Goal: Information Seeking & Learning: Learn about a topic

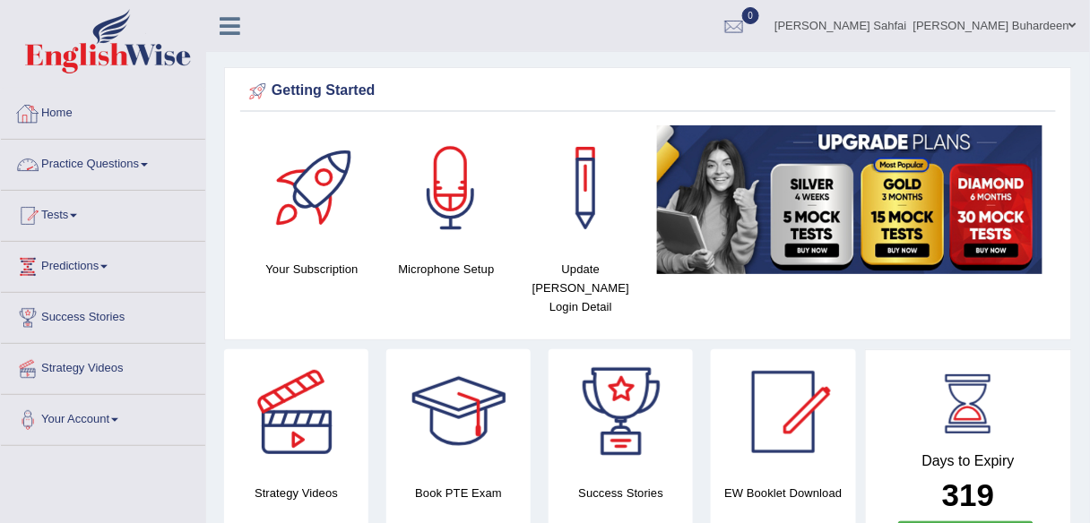
click at [148, 164] on span at bounding box center [144, 165] width 7 height 4
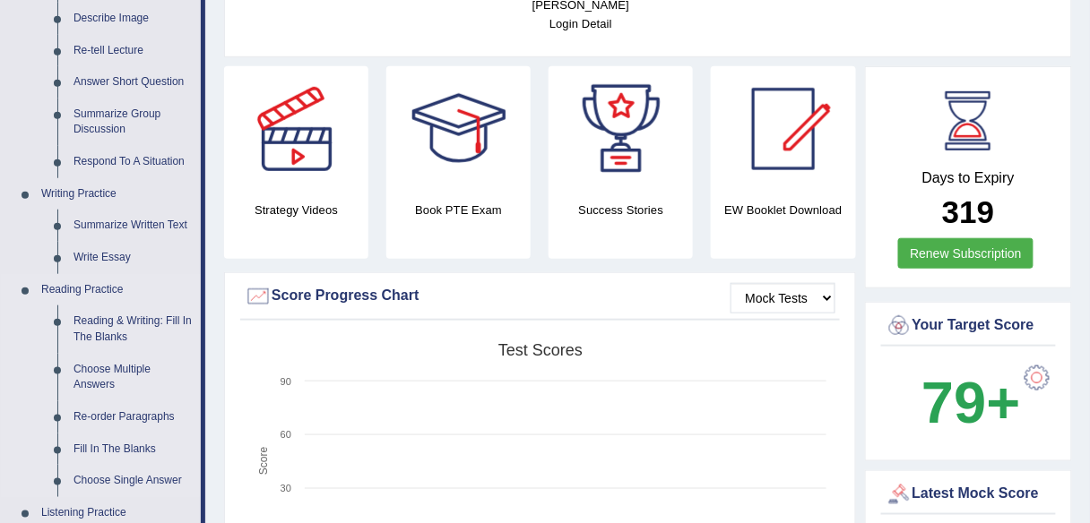
scroll to position [287, 0]
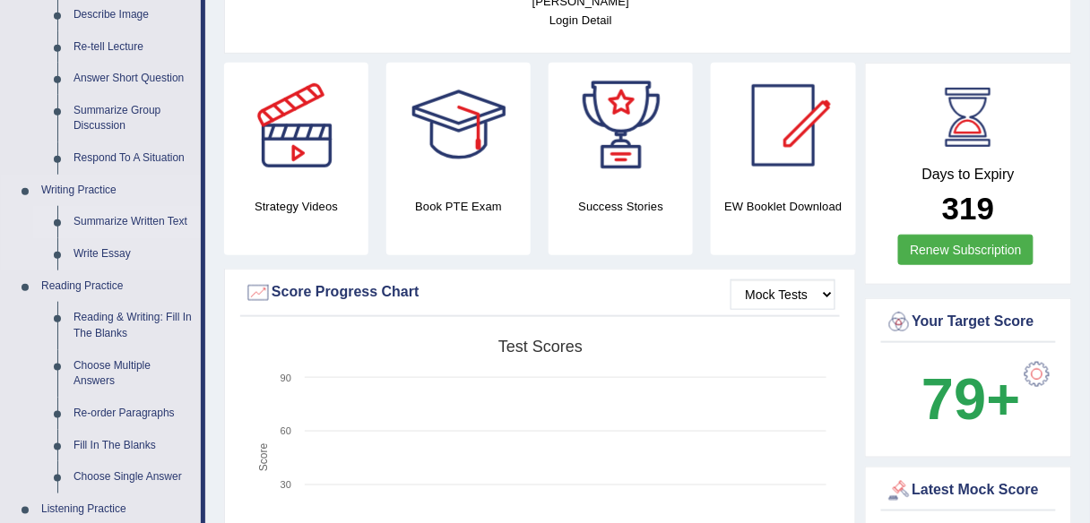
click at [132, 221] on link "Summarize Written Text" at bounding box center [132, 222] width 135 height 32
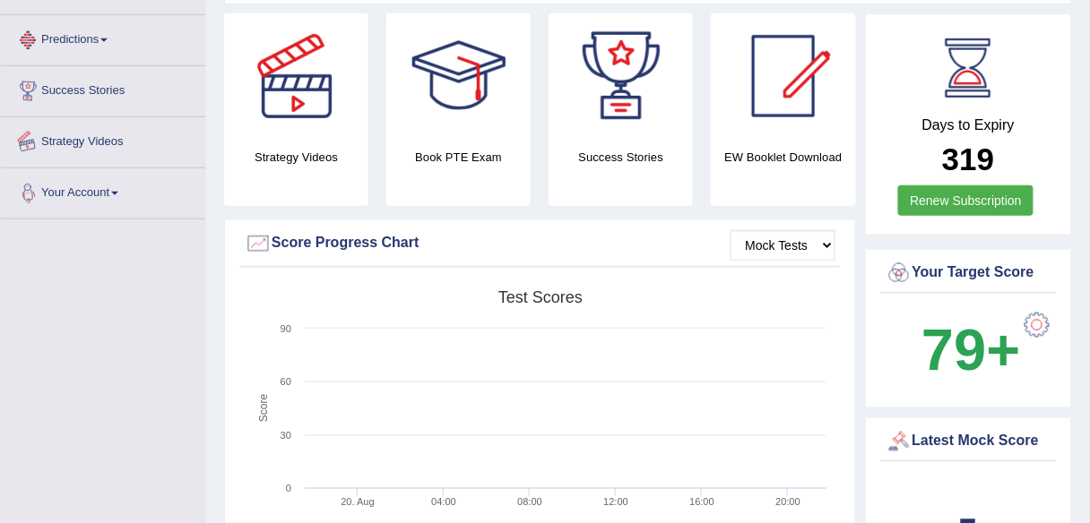
scroll to position [475, 0]
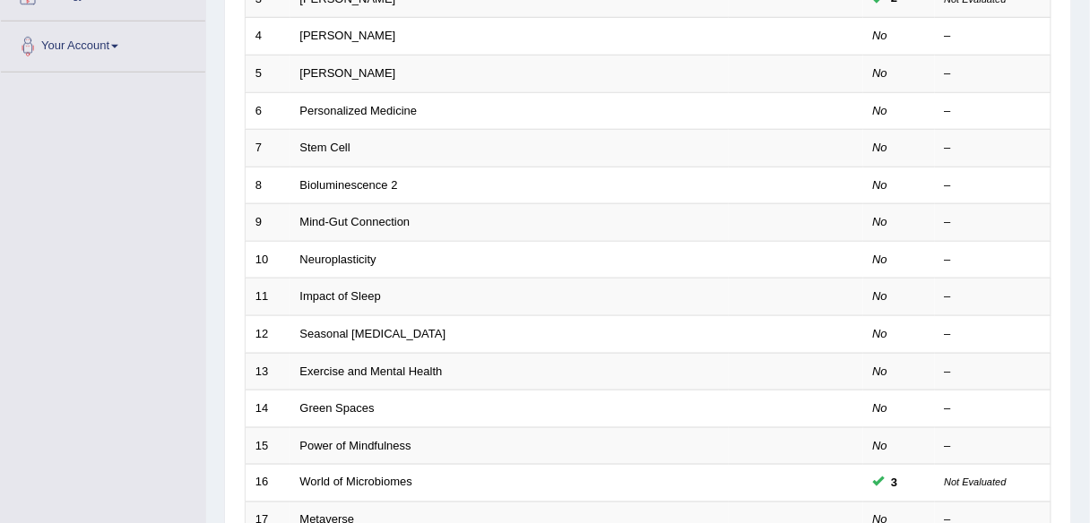
scroll to position [175, 0]
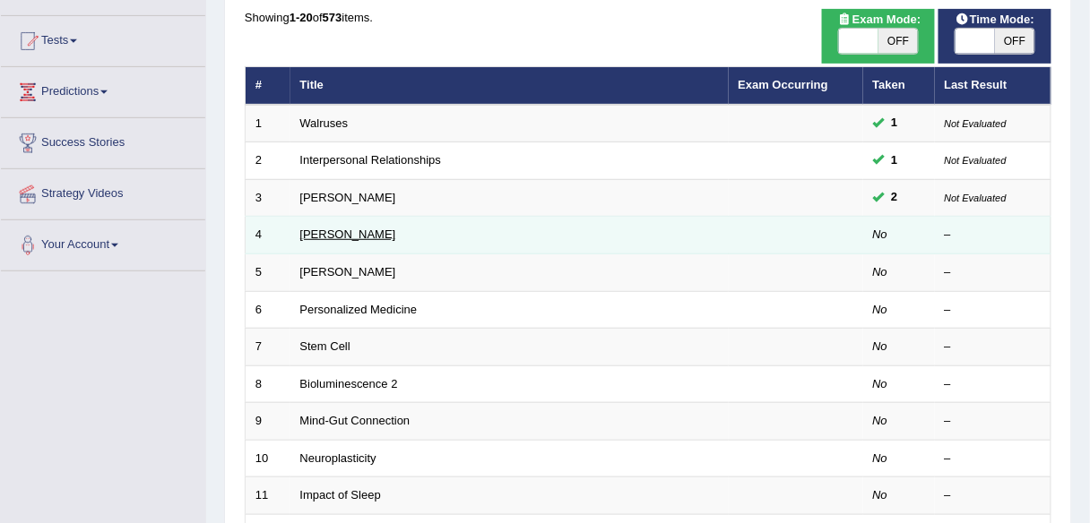
click at [336, 228] on link "[PERSON_NAME]" at bounding box center [348, 234] width 96 height 13
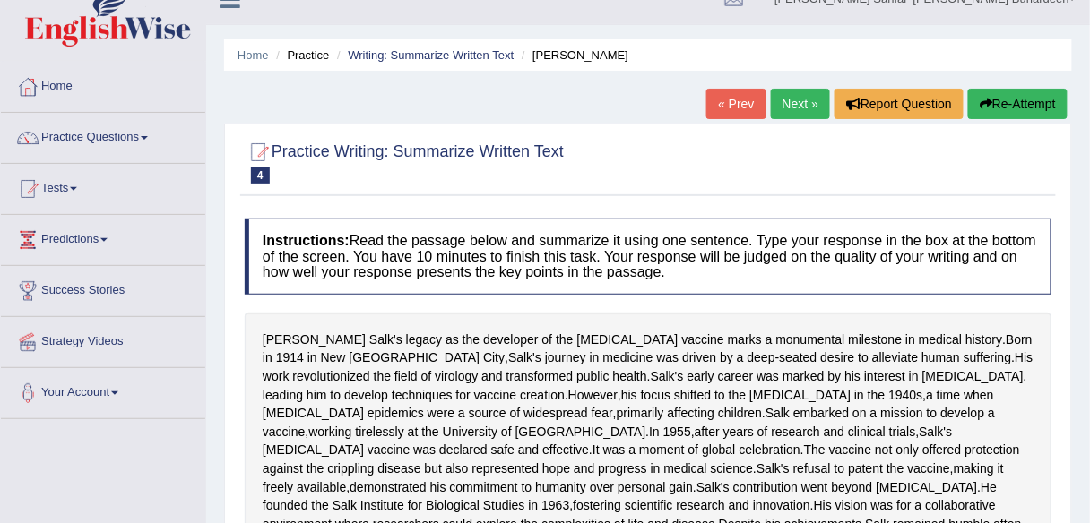
scroll to position [26, 0]
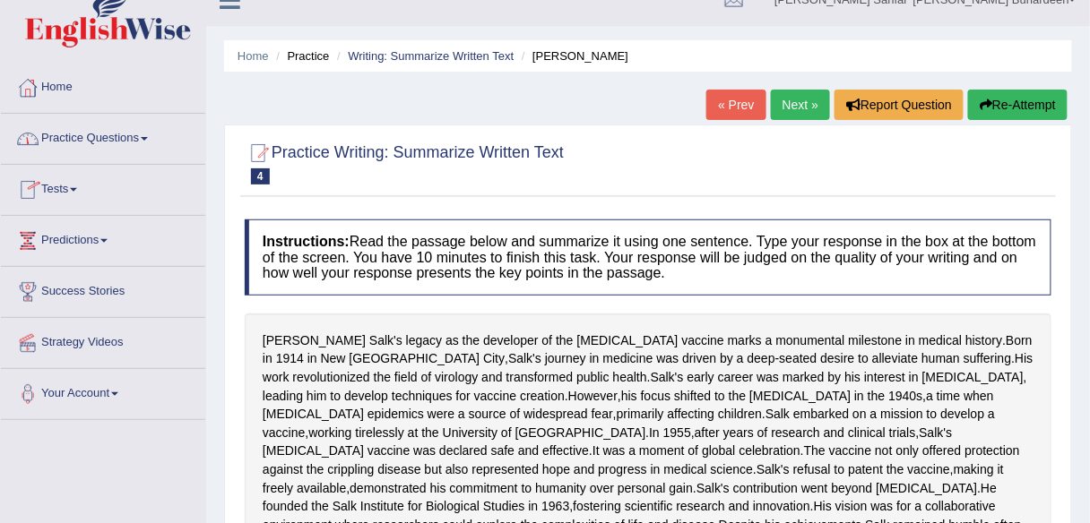
click at [748, 105] on link "« Prev" at bounding box center [735, 105] width 59 height 30
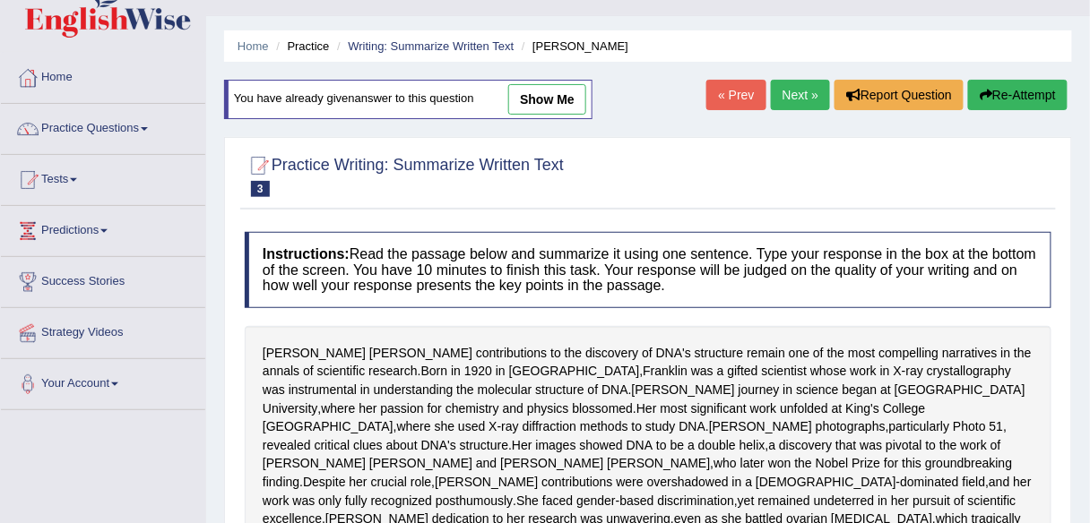
scroll to position [13, 0]
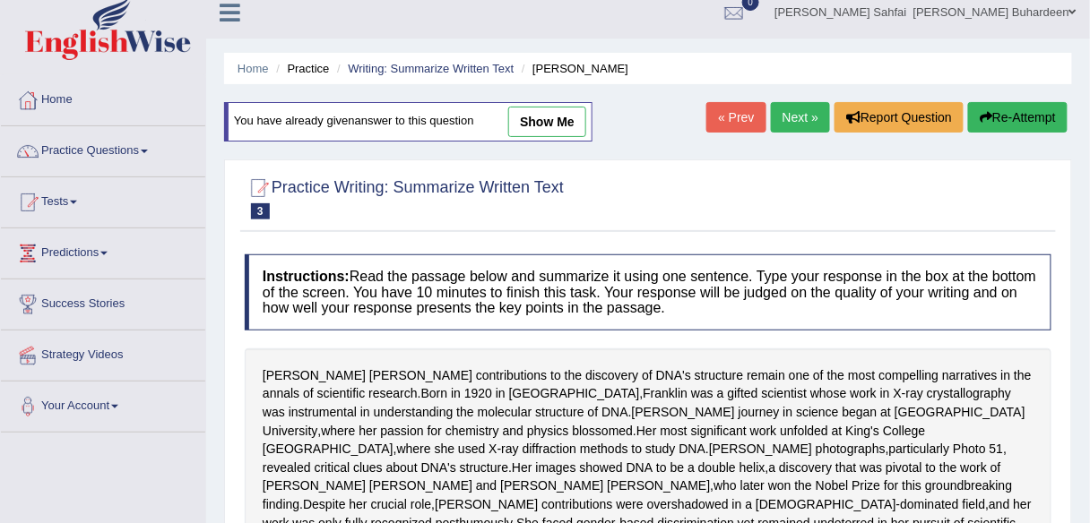
click at [553, 124] on link "show me" at bounding box center [547, 122] width 78 height 30
type textarea "This passage explains about the contributions made by the great female scientis…"
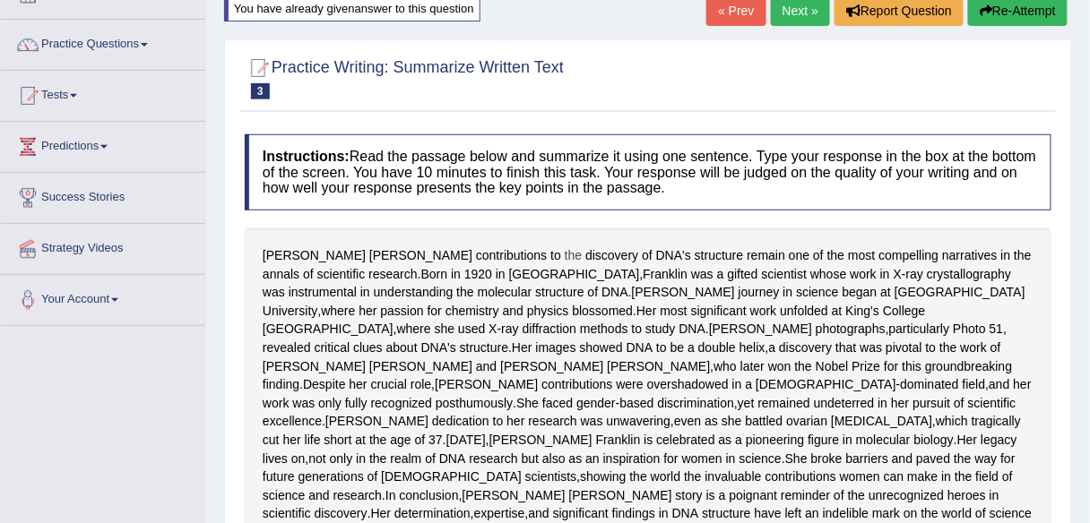
scroll to position [0, 0]
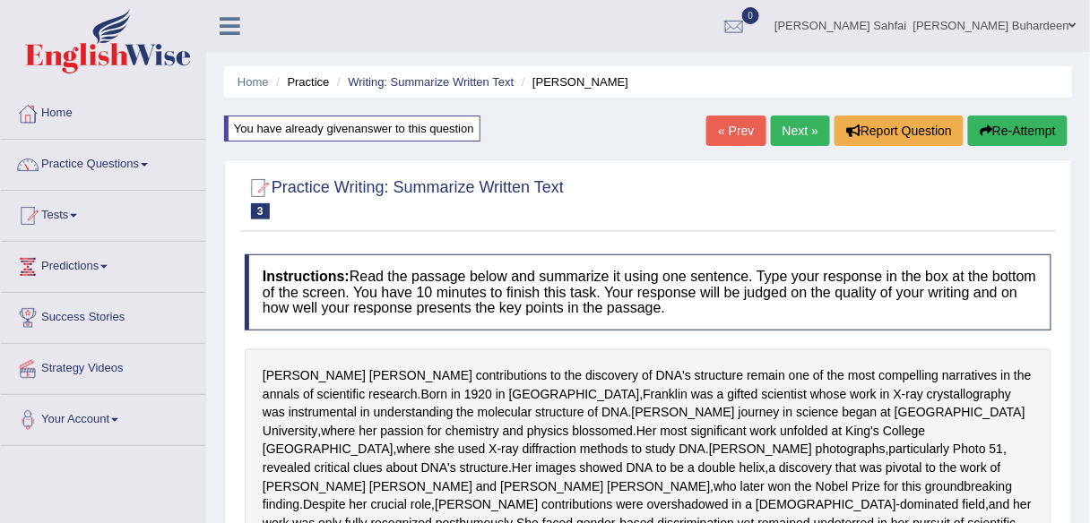
click at [795, 133] on link "Next »" at bounding box center [800, 131] width 59 height 30
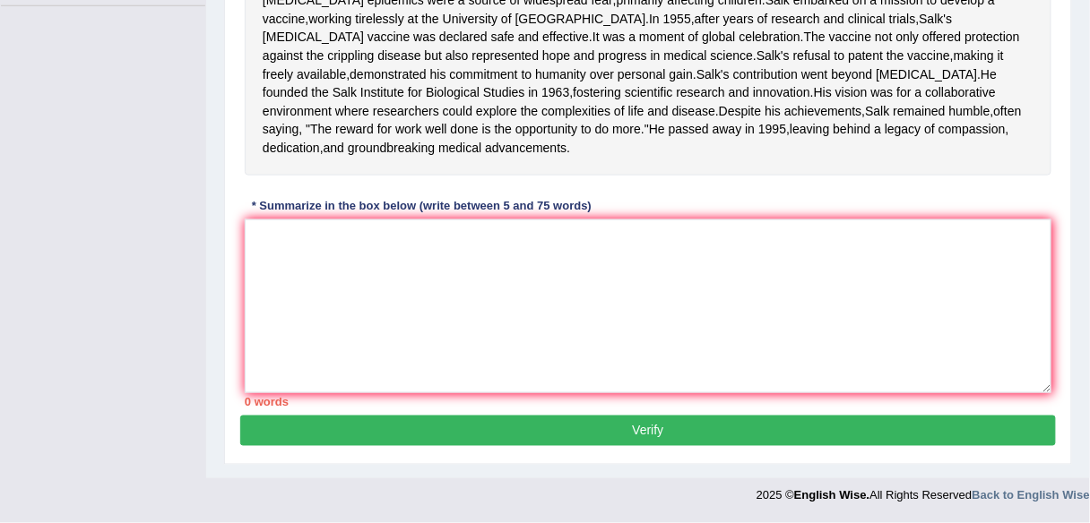
scroll to position [511, 0]
click at [333, 261] on textarea at bounding box center [648, 307] width 807 height 174
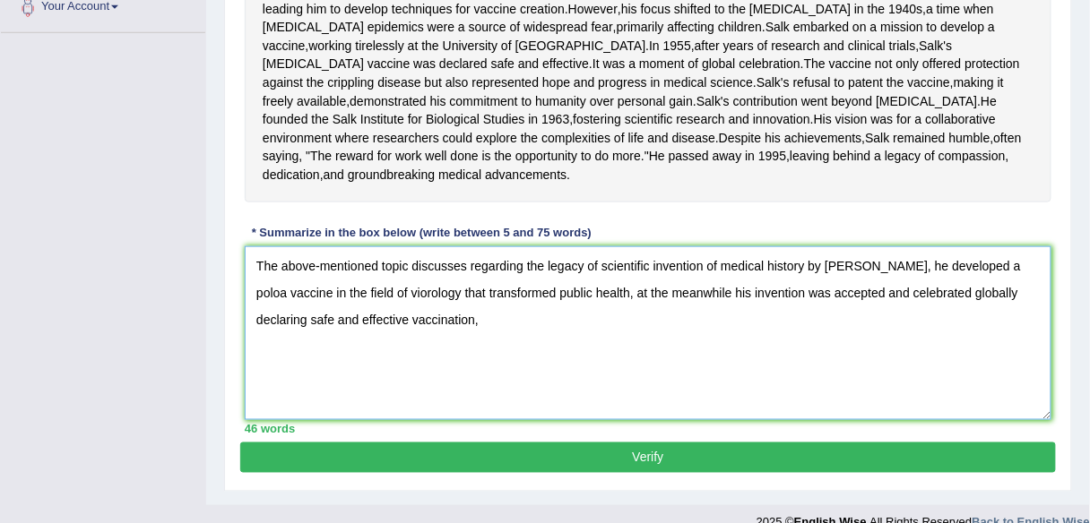
scroll to position [412, 0]
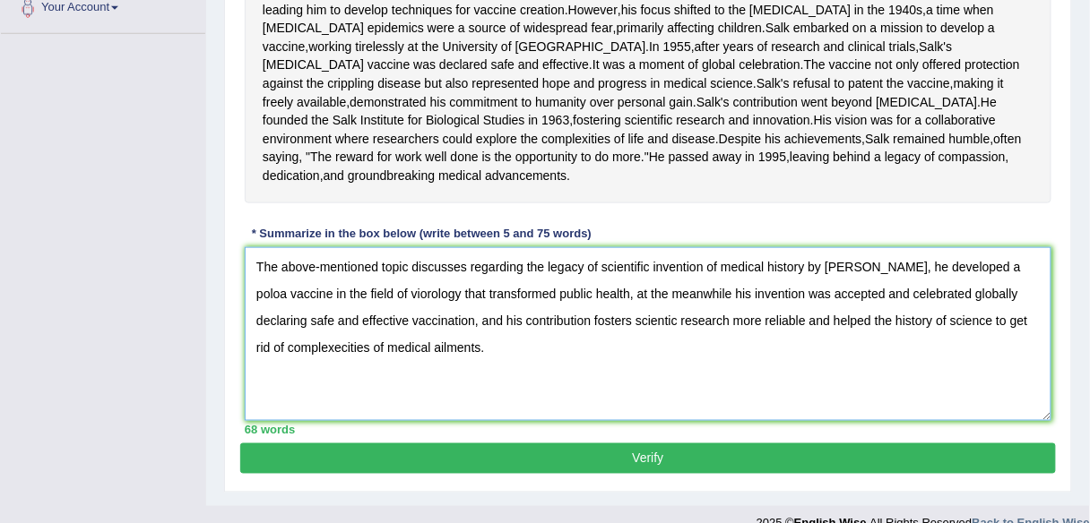
click at [904, 336] on textarea "The above-mentioned topic discusses regarding the legacy of scientific inventio…" at bounding box center [648, 334] width 807 height 174
click at [1025, 340] on textarea "The above-mentioned topic discusses regarding the legacy of scientific inventio…" at bounding box center [648, 334] width 807 height 174
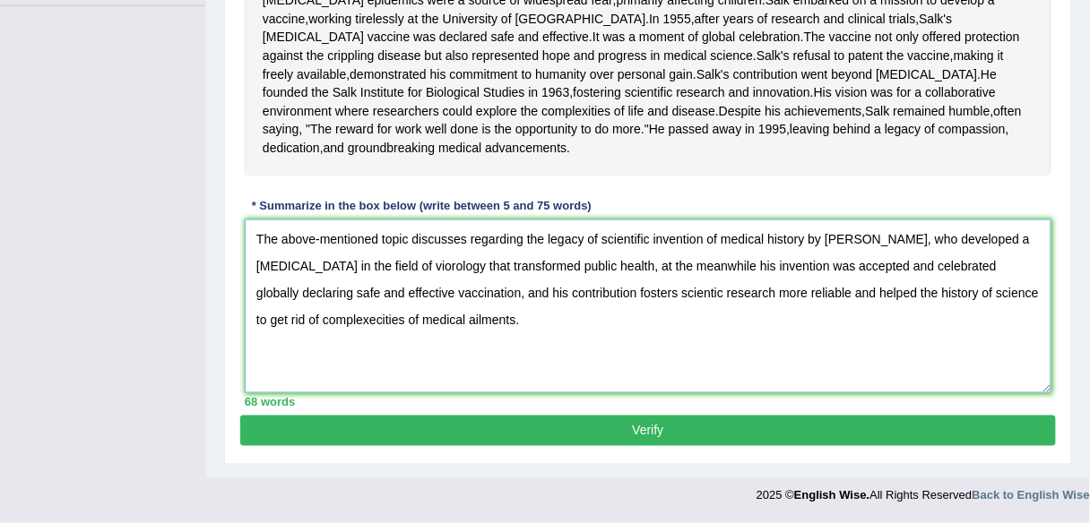
scroll to position [471, 0]
click at [774, 334] on textarea "The above-mentioned topic discusses regarding the legacy of scientific inventio…" at bounding box center [648, 307] width 807 height 174
click at [455, 359] on textarea "The above-mentioned topic discusses regarding the legacy of scientific inventio…" at bounding box center [648, 307] width 807 height 174
type textarea "The above-mentioned topic discusses regarding the legacy of scientific inventio…"
click at [433, 446] on button "Verify" at bounding box center [648, 431] width 816 height 30
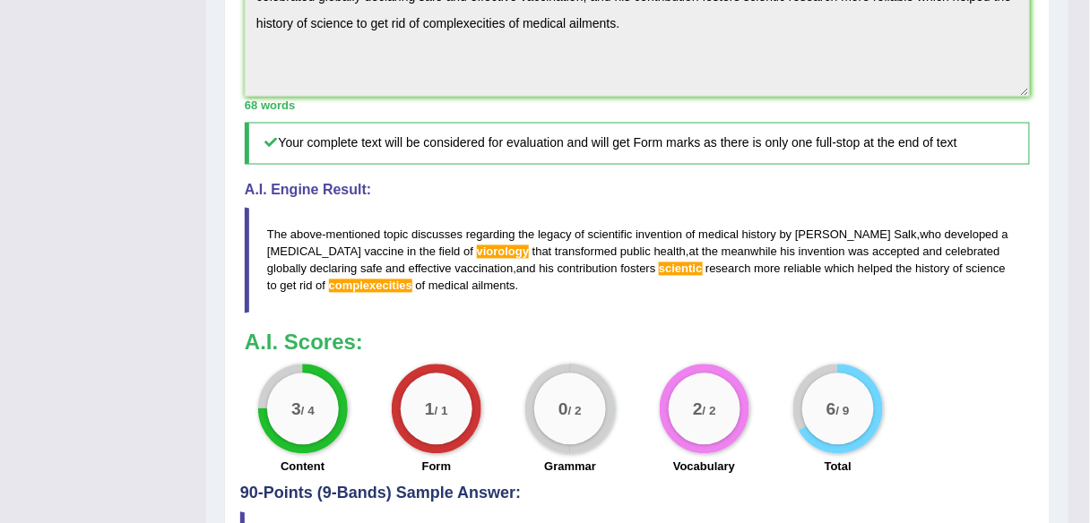
scroll to position [778, 0]
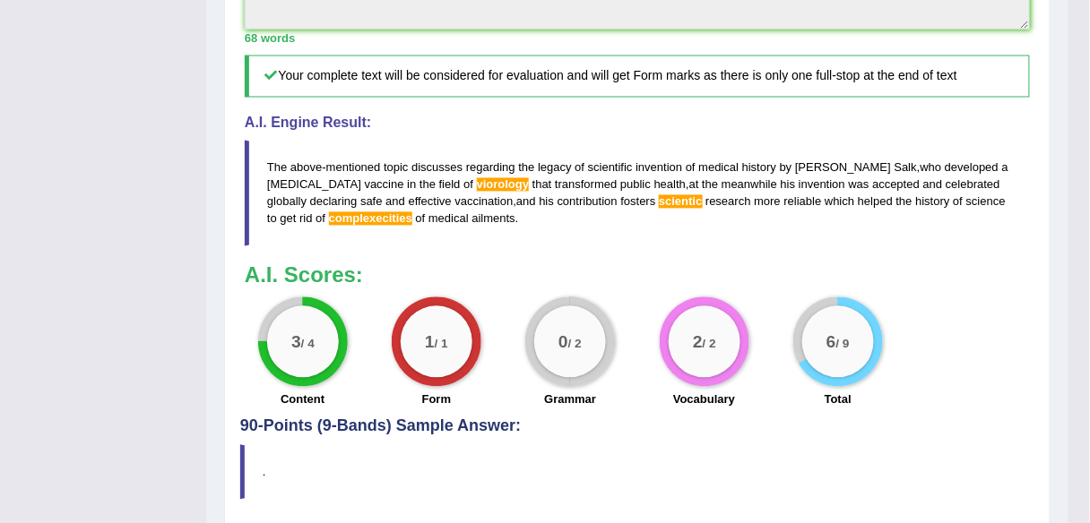
click at [477, 192] on span "viorology" at bounding box center [503, 184] width 53 height 13
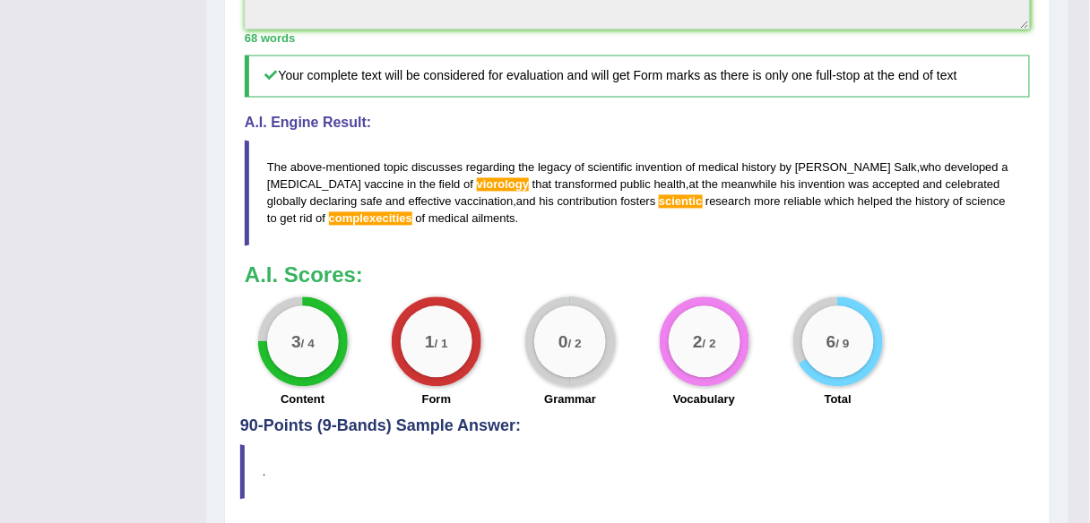
click at [477, 192] on span "viorology" at bounding box center [503, 184] width 53 height 13
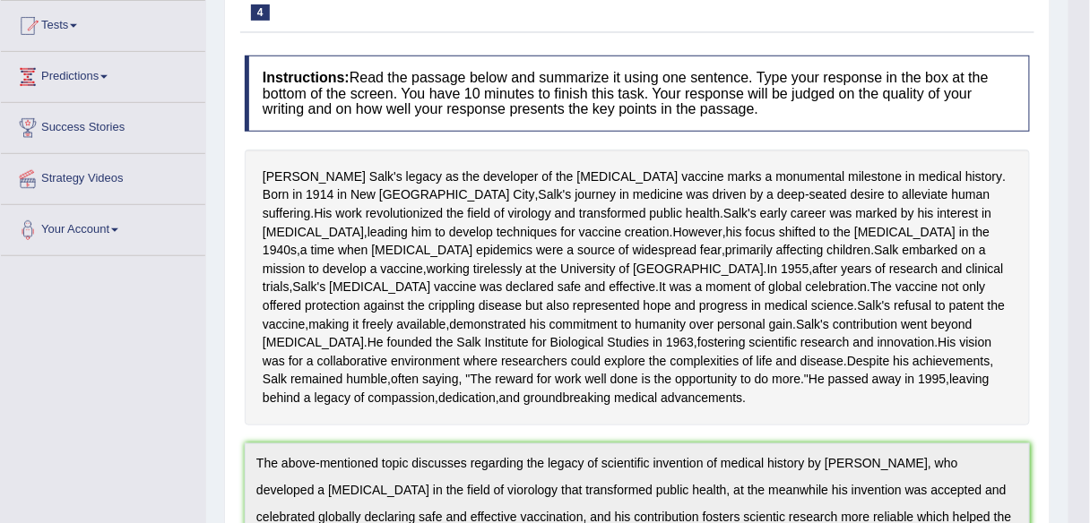
scroll to position [107, 0]
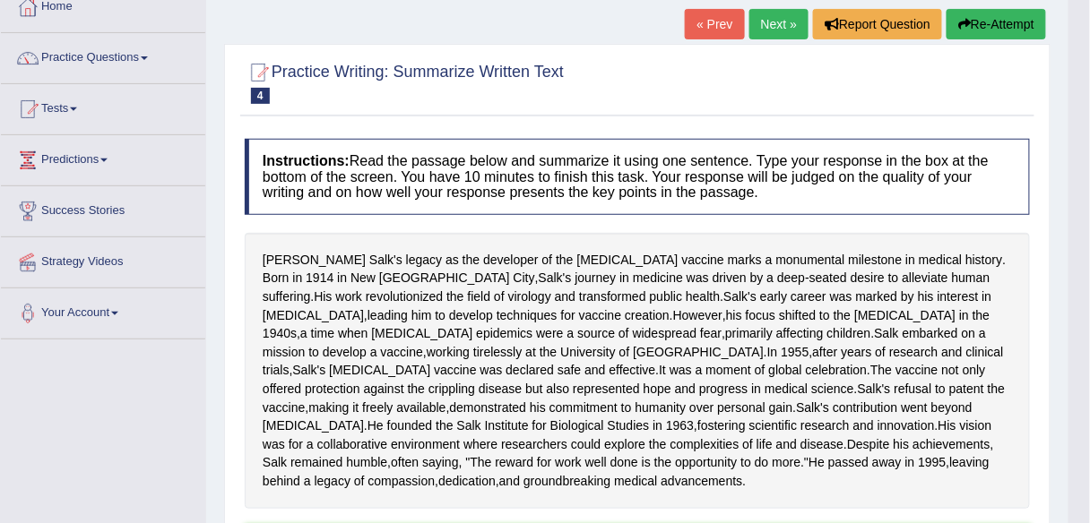
click at [771, 22] on link "Next »" at bounding box center [778, 24] width 59 height 30
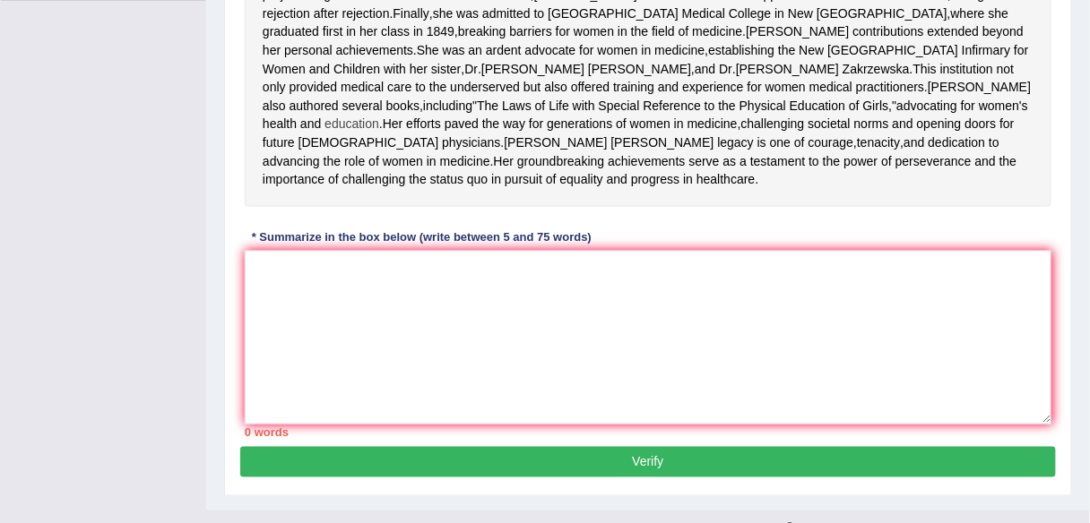
scroll to position [449, 0]
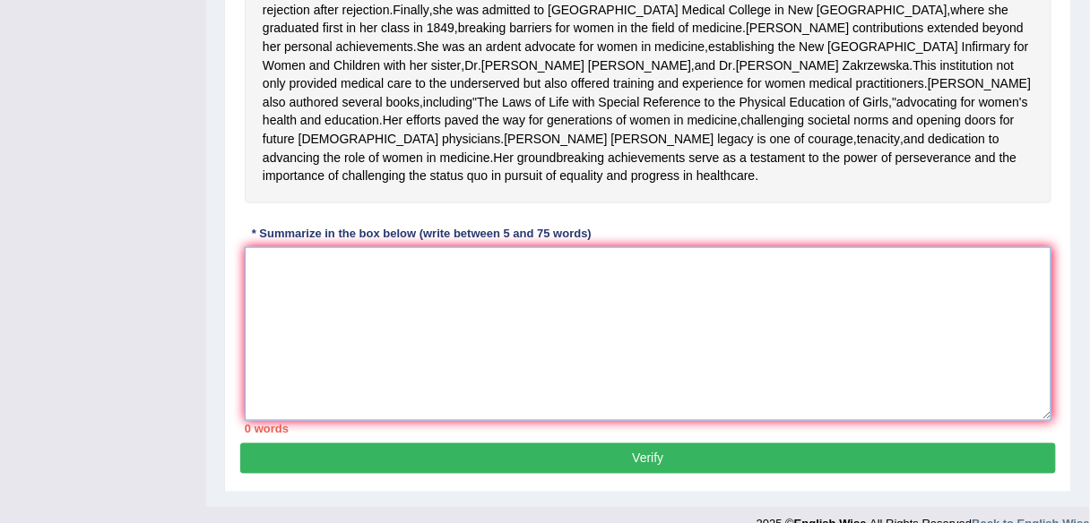
click at [359, 368] on textarea at bounding box center [648, 334] width 807 height 174
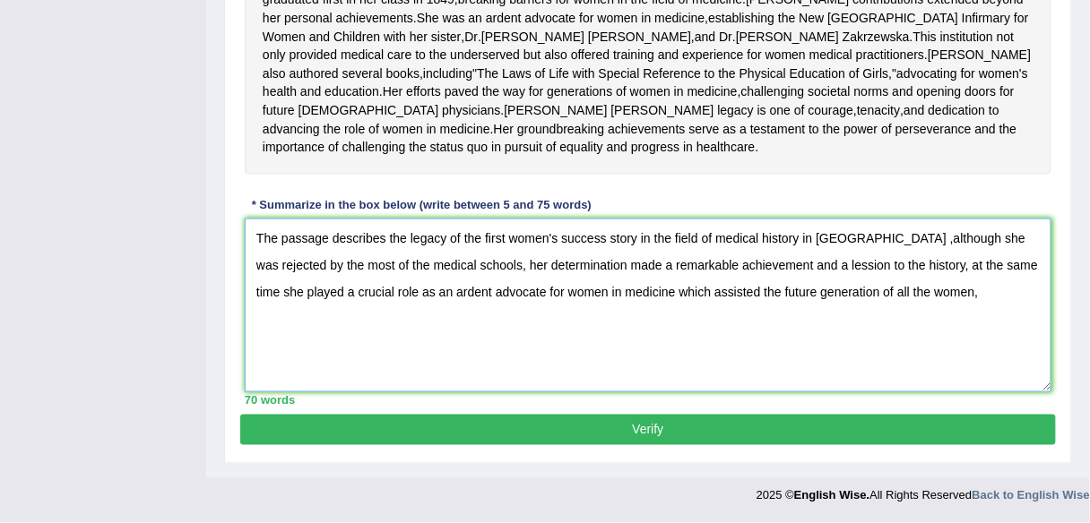
scroll to position [505, 0]
click at [463, 350] on textarea "The passage describes the legacy of the first women's success story in the fiel…" at bounding box center [648, 306] width 807 height 174
click at [583, 353] on textarea "The passage describes the legacy of the first women's success story in the fiel…" at bounding box center [648, 306] width 807 height 174
drag, startPoint x: 587, startPoint y: 355, endPoint x: 774, endPoint y: 398, distance: 192.2
click at [776, 393] on textarea "The passage describes the legacy of the first women's success story in the fiel…" at bounding box center [648, 306] width 807 height 174
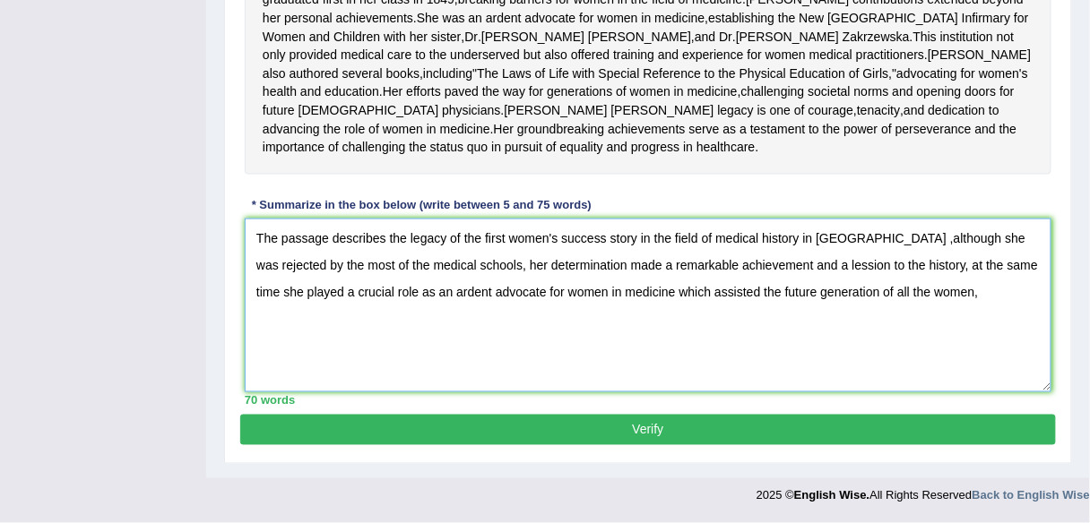
click at [596, 393] on textarea "The passage describes the legacy of the first women's success story in the fiel…" at bounding box center [648, 306] width 807 height 174
drag, startPoint x: 584, startPoint y: 353, endPoint x: 948, endPoint y: 351, distance: 364.8
click at [948, 351] on textarea "The passage describes the legacy of the first women's success story in the fiel…" at bounding box center [648, 306] width 807 height 174
type textarea "The passage describes the legacy of the first women's success story in the fiel…"
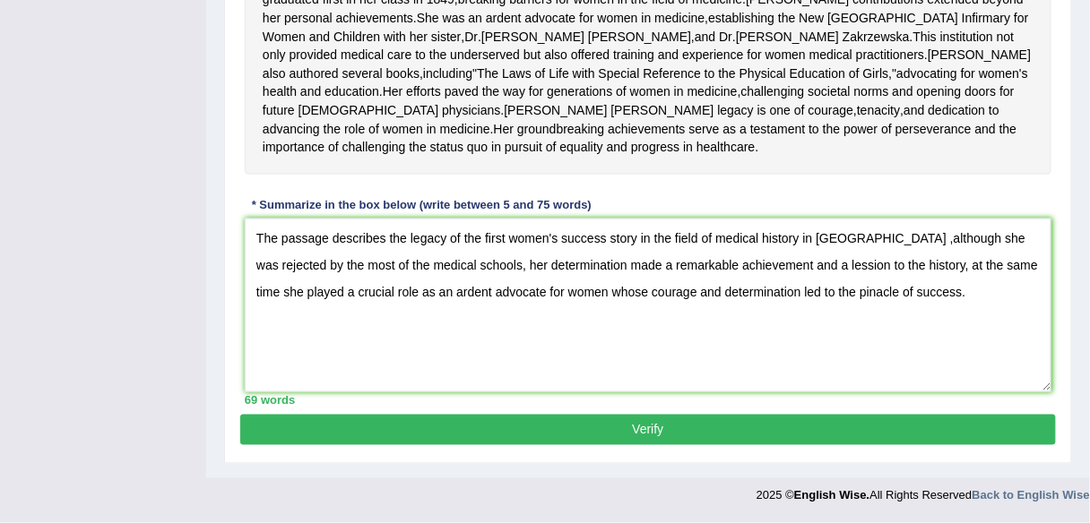
click at [732, 429] on button "Verify" at bounding box center [648, 430] width 816 height 30
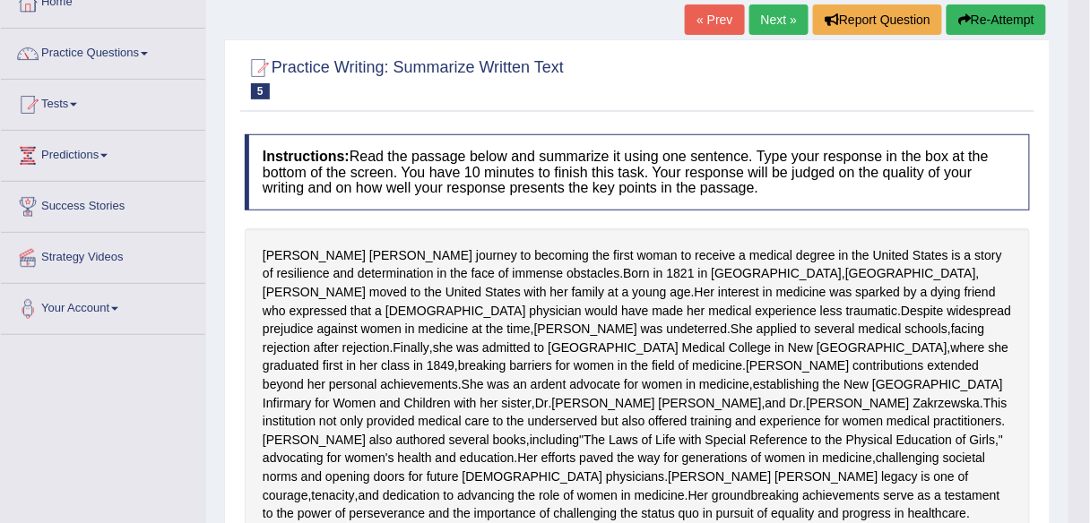
scroll to position [0, 0]
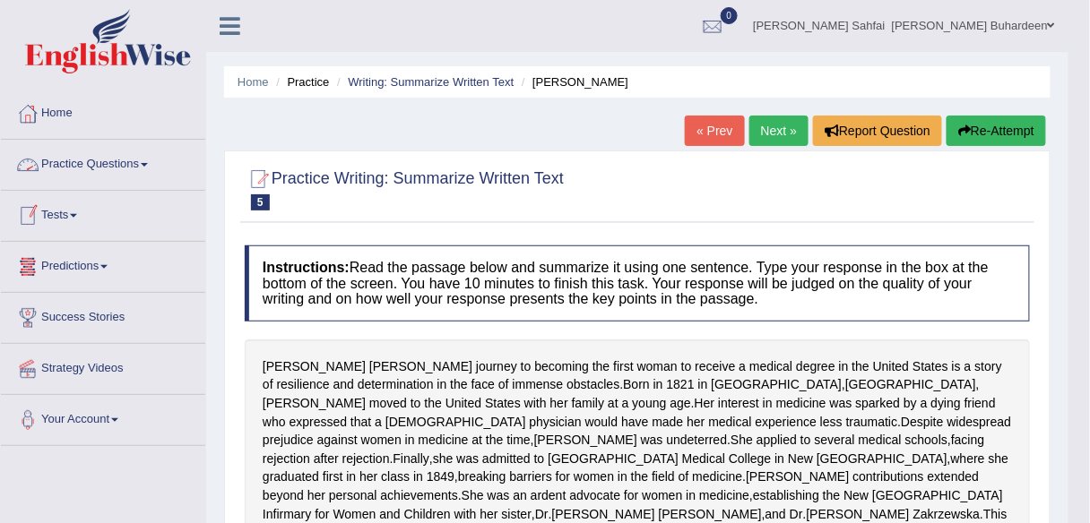
click at [160, 166] on link "Practice Questions" at bounding box center [103, 162] width 204 height 45
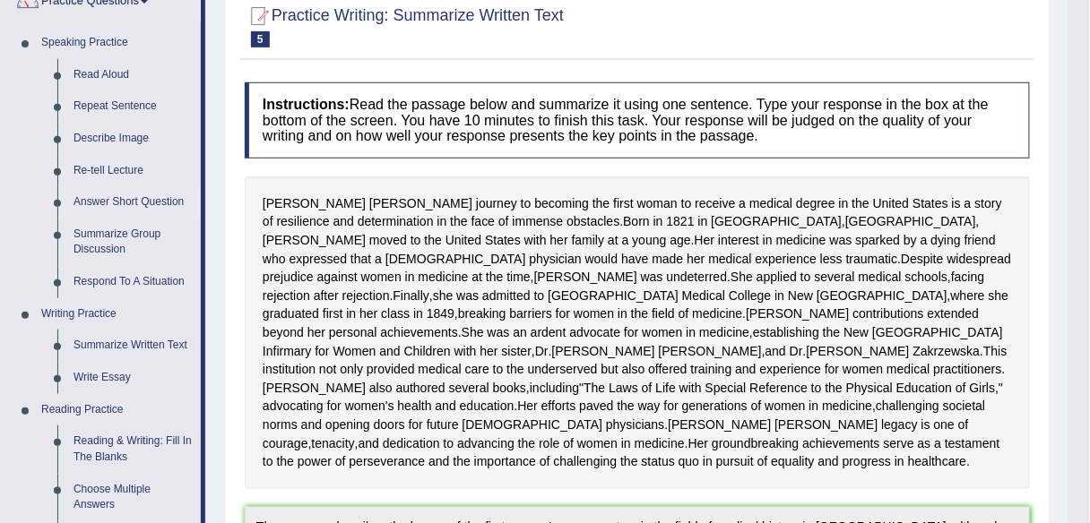
scroll to position [167, 0]
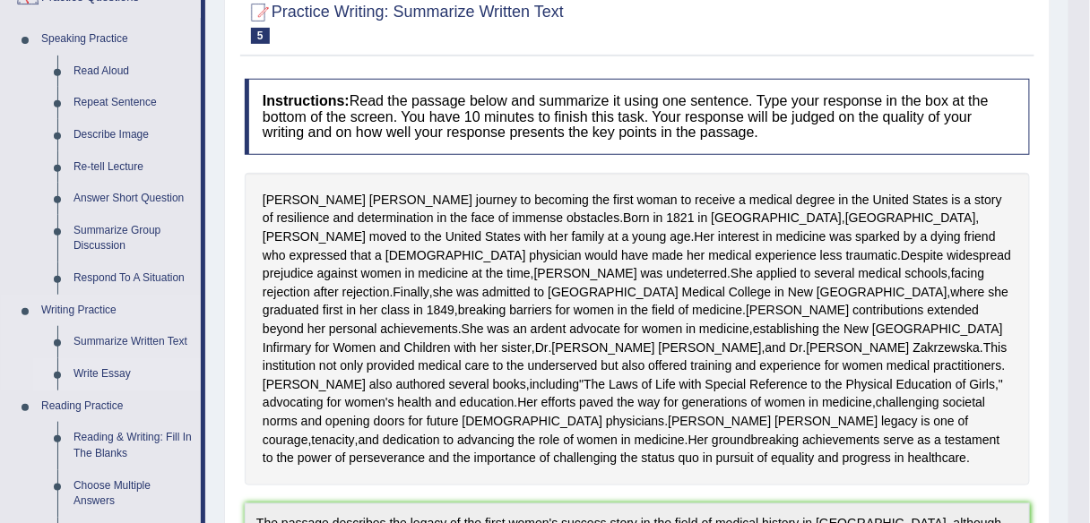
click at [89, 369] on link "Write Essay" at bounding box center [132, 375] width 135 height 32
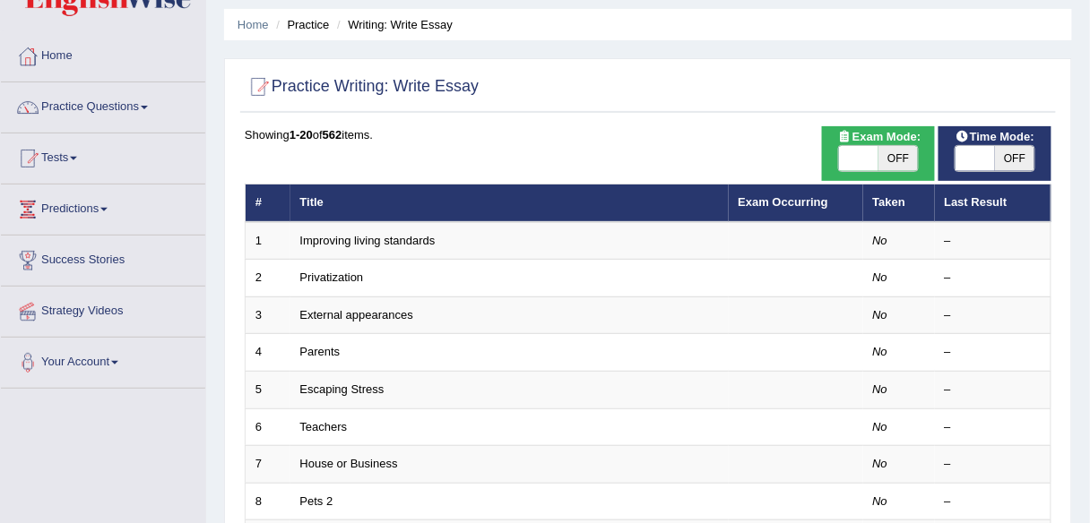
scroll to position [77, 0]
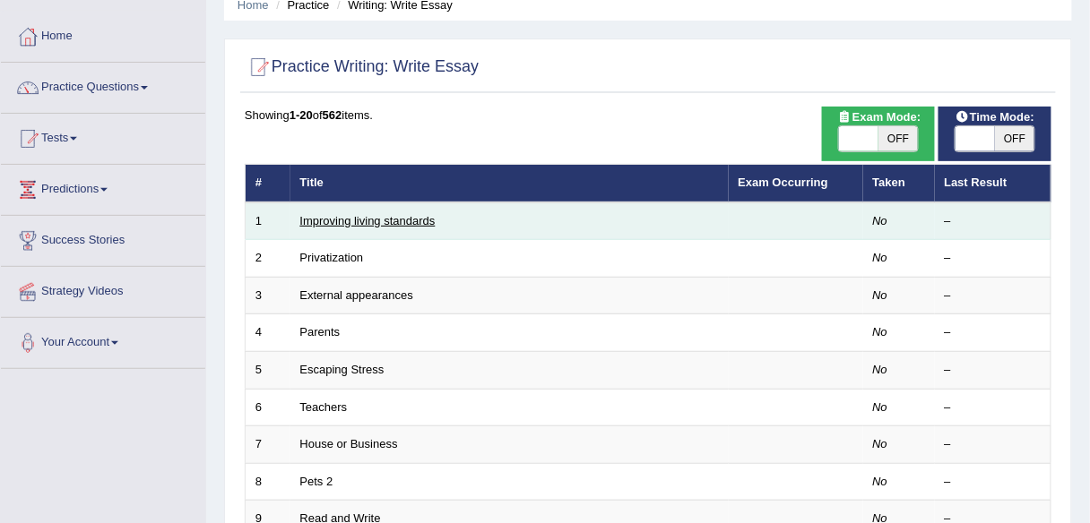
click at [371, 220] on link "Improving living standards" at bounding box center [367, 220] width 135 height 13
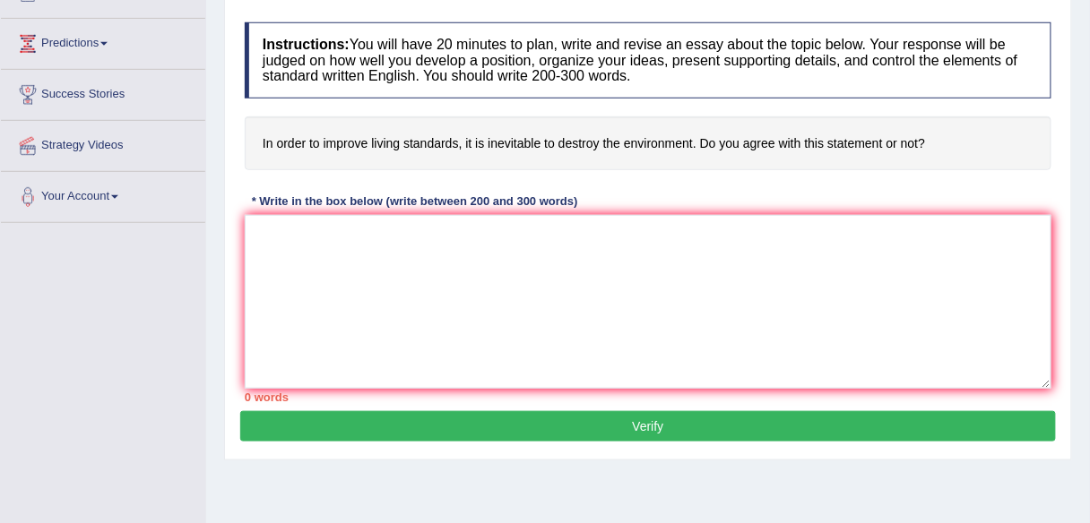
scroll to position [224, 0]
